Goal: Task Accomplishment & Management: Use online tool/utility

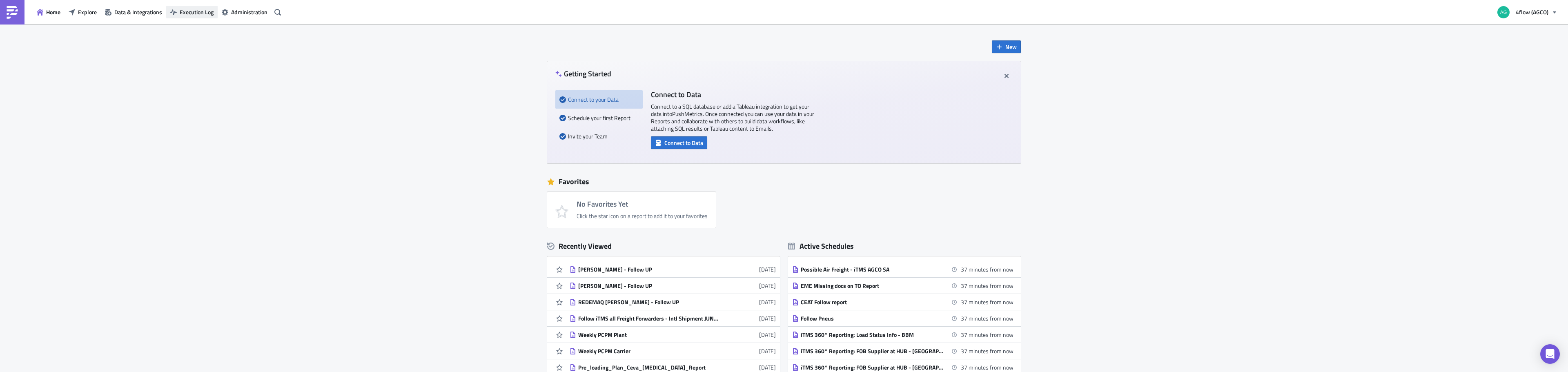
click at [187, 12] on span "Execution Log" at bounding box center [197, 12] width 34 height 9
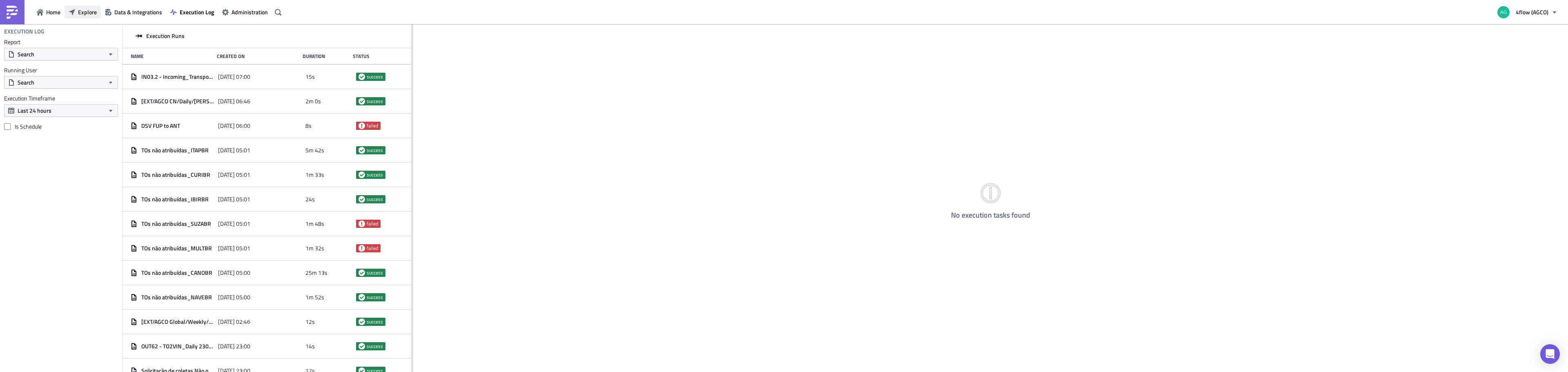
click at [89, 12] on span "Explore" at bounding box center [87, 12] width 19 height 9
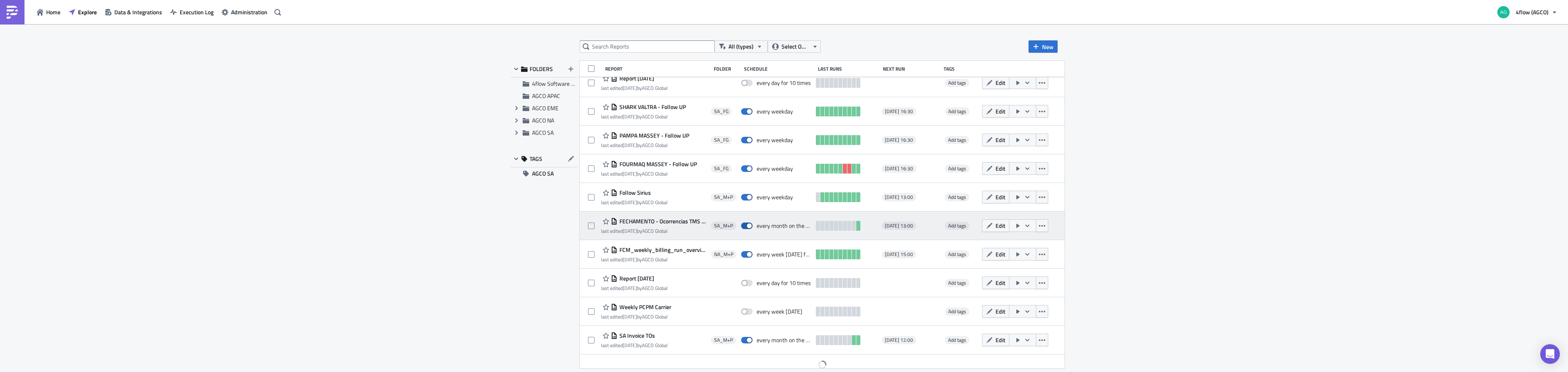
scroll to position [158, 0]
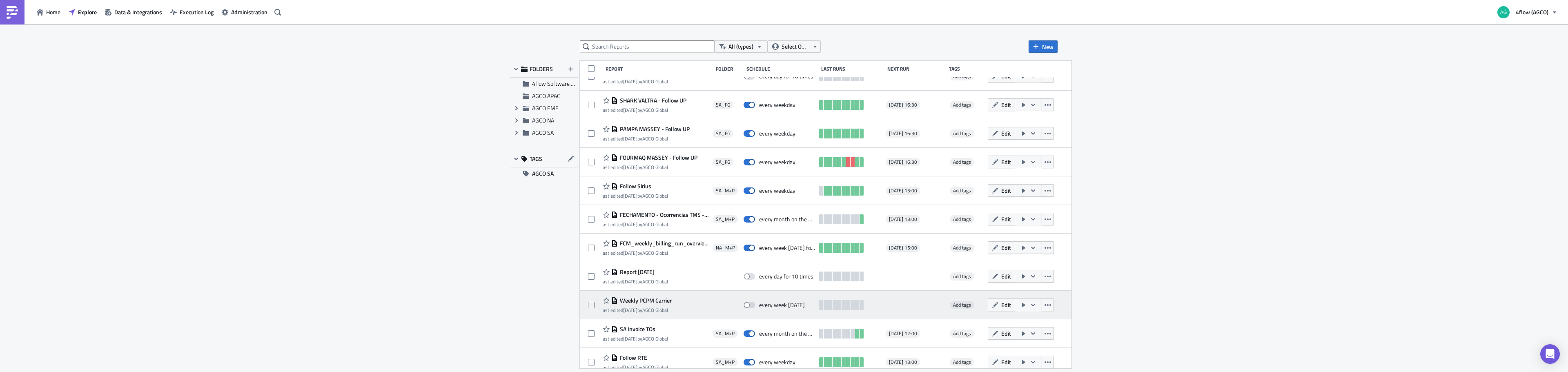
click at [662, 302] on span "Weekly PCPM Carrier" at bounding box center [645, 301] width 54 height 7
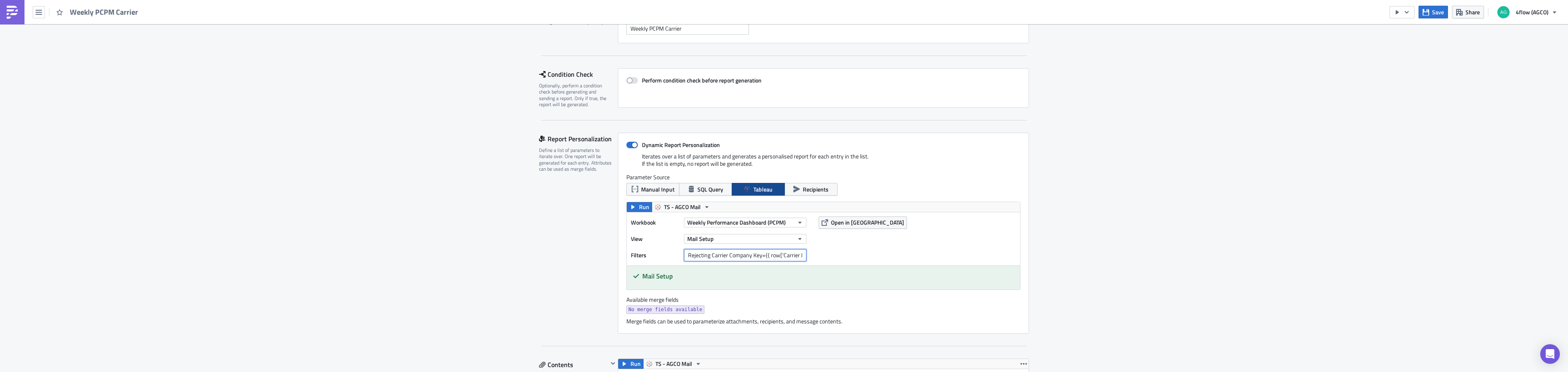
scroll to position [0, 10]
drag, startPoint x: 684, startPoint y: 256, endPoint x: 964, endPoint y: 256, distance: 280.0
click at [964, 256] on div "Workbook Weekly Performance Dashboard (PCPM) View Mail Setup Filters Rejecting …" at bounding box center [824, 239] width 393 height 53
click at [878, 250] on div "Workbook Weekly Performance Dashboard (PCPM) View Mail Setup Filters Open in Ta…" at bounding box center [824, 239] width 393 height 53
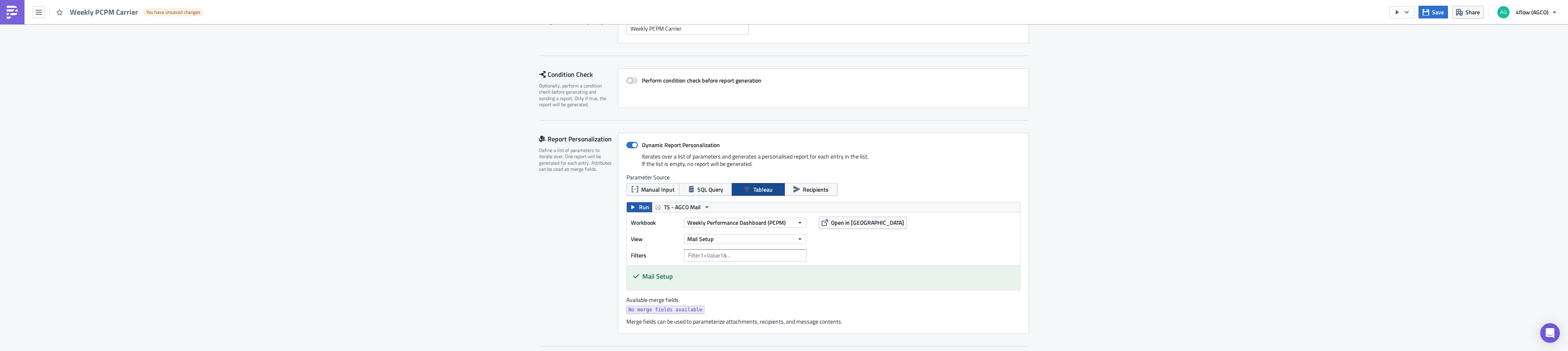
click at [631, 208] on icon "button" at bounding box center [632, 207] width 7 height 7
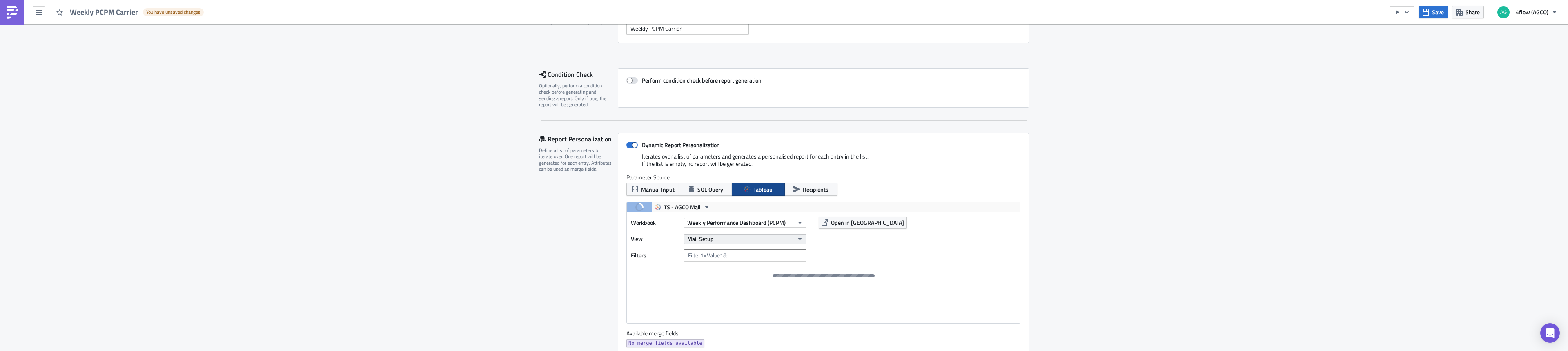
click at [746, 242] on button "Mail Setup" at bounding box center [745, 239] width 122 height 10
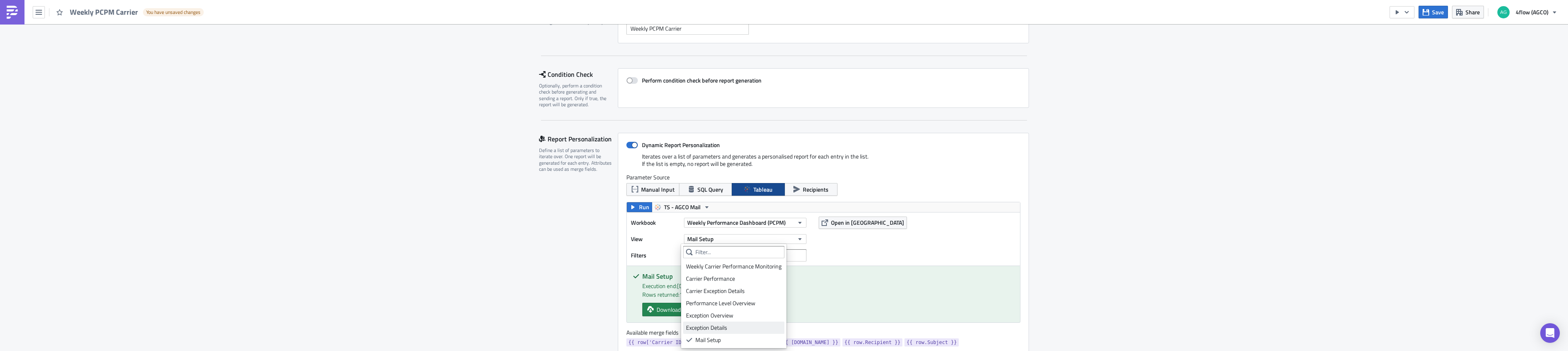
click at [737, 327] on div "Exception Details" at bounding box center [733, 327] width 96 height 8
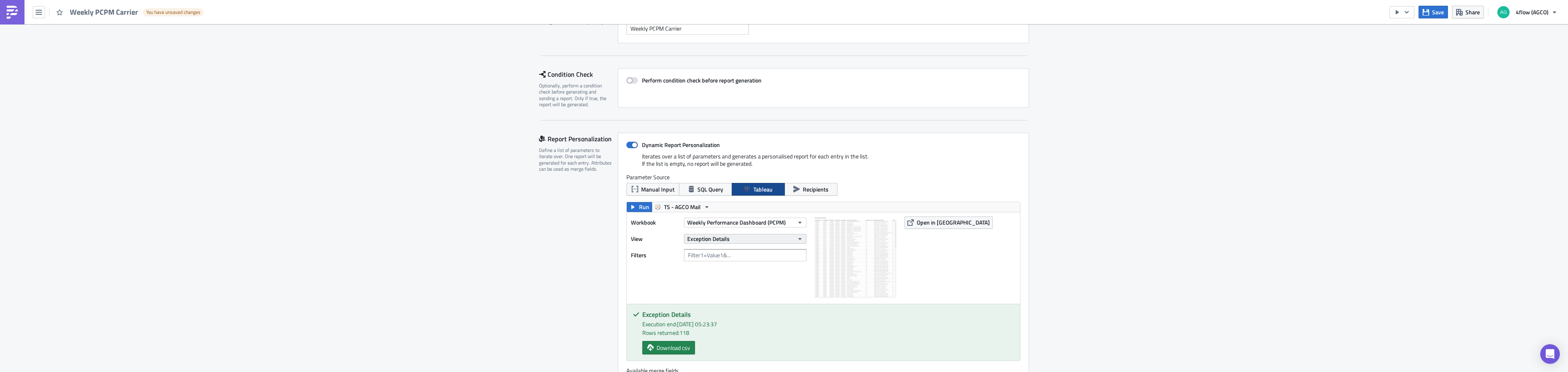
click at [726, 242] on span "Exception Details" at bounding box center [709, 239] width 43 height 9
click at [722, 343] on div "Mail Setup" at bounding box center [733, 339] width 96 height 8
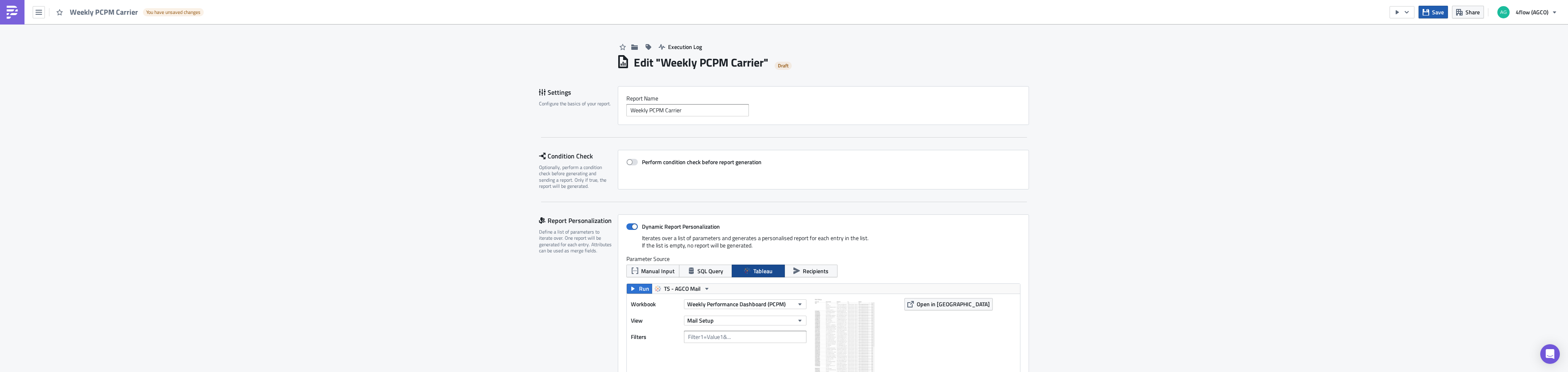
click at [1433, 9] on span "Save" at bounding box center [1438, 12] width 12 height 9
click at [39, 12] on icon "button" at bounding box center [38, 12] width 7 height 5
click at [63, 56] on div "Explore" at bounding box center [74, 57] width 54 height 8
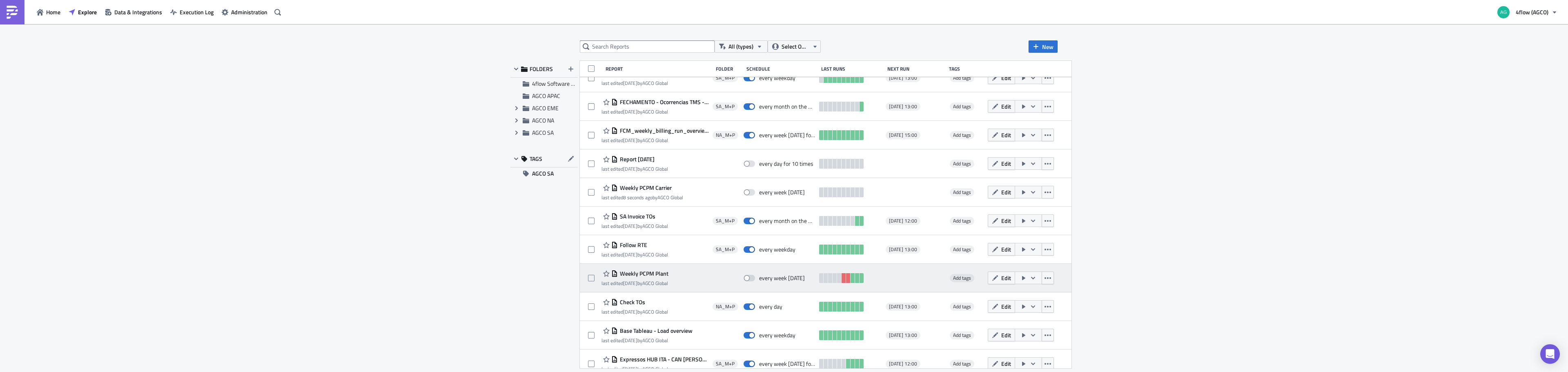
scroll to position [281, 0]
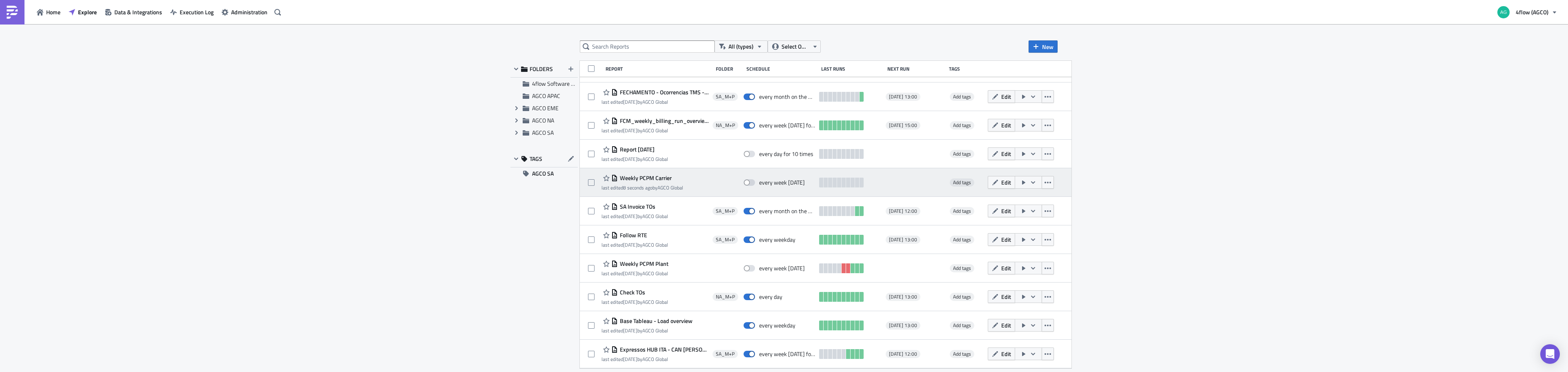
click at [649, 181] on span "Weekly PCPM Carrier" at bounding box center [645, 178] width 54 height 7
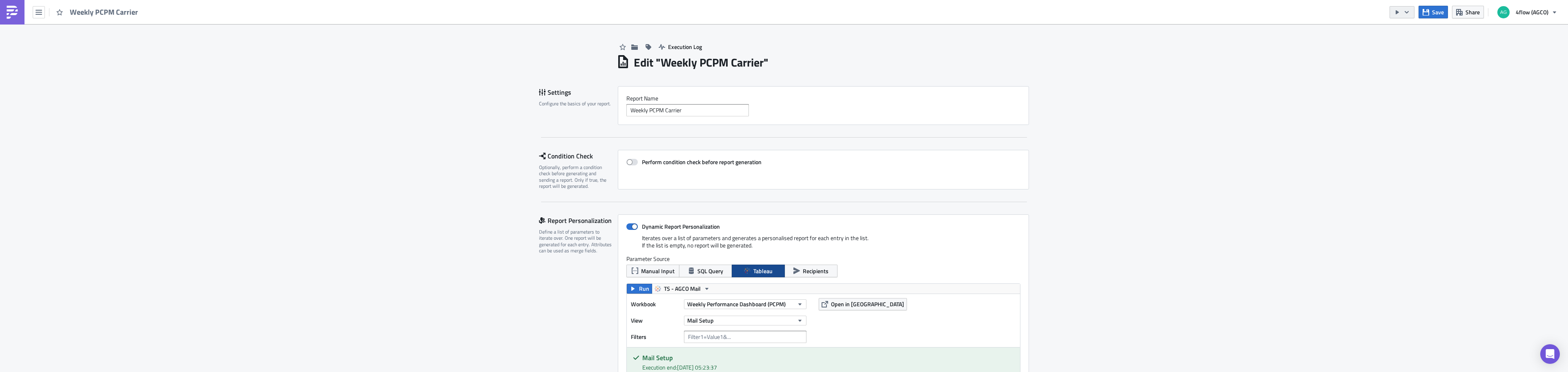
click at [1402, 15] on button "button" at bounding box center [1402, 12] width 25 height 12
click at [1413, 34] on div "Send Just to Me" at bounding box center [1427, 32] width 64 height 8
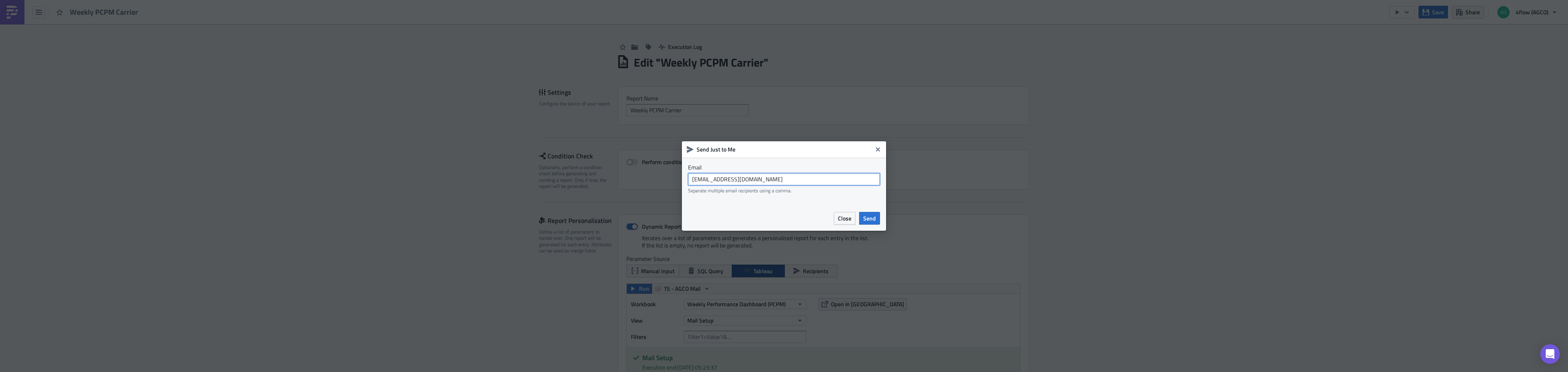
drag, startPoint x: 796, startPoint y: 175, endPoint x: 566, endPoint y: 184, distance: 230.2
click at [566, 184] on div "Send Just to Me Email [EMAIL_ADDRESS][DOMAIN_NAME] Seperate multiple email reci…" at bounding box center [784, 186] width 1568 height 372
type input "[EMAIL_ADDRESS][DOMAIN_NAME]"
click at [870, 218] on span "Send" at bounding box center [869, 219] width 13 height 9
